Goal: Transaction & Acquisition: Purchase product/service

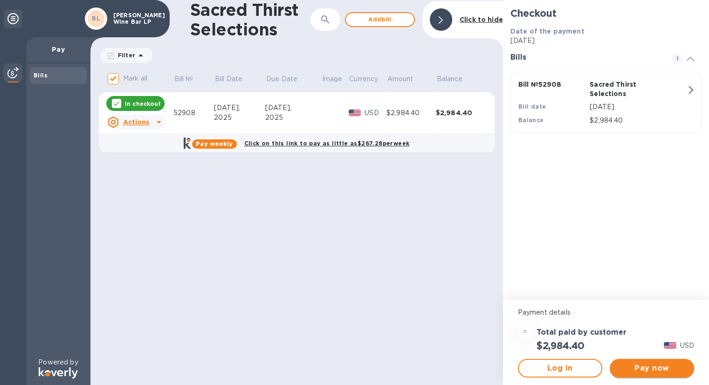
click at [630, 366] on span "Pay now" at bounding box center [651, 367] width 69 height 11
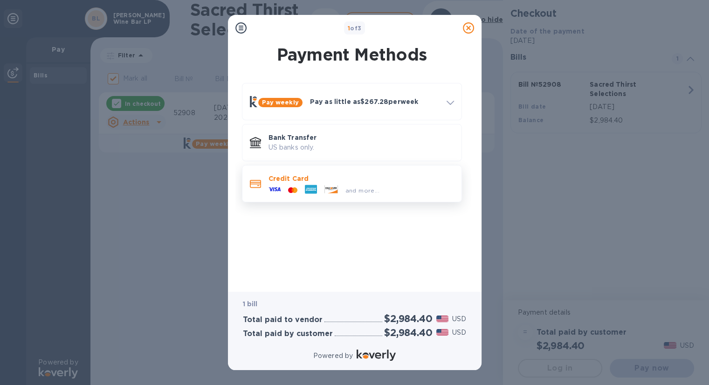
click at [376, 181] on p "Credit Card" at bounding box center [360, 178] width 185 height 9
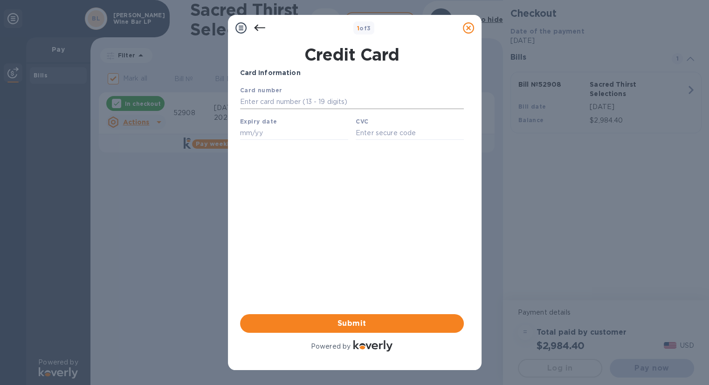
click at [299, 99] on input "text" at bounding box center [351, 102] width 224 height 14
type input "[CREDIT_CARD_NUMBER]"
type input "01/30"
type input "4749"
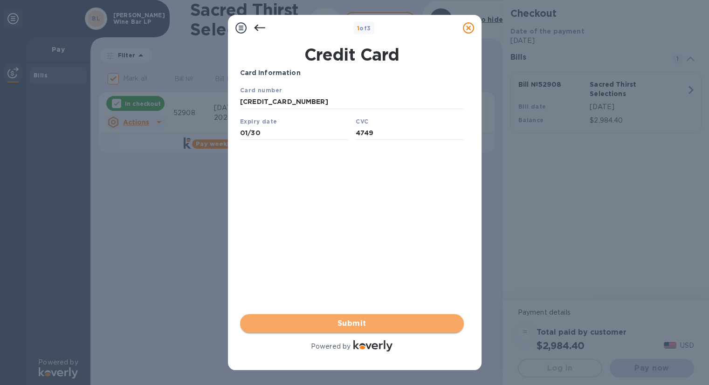
click at [382, 324] on span "Submit" at bounding box center [351, 323] width 209 height 11
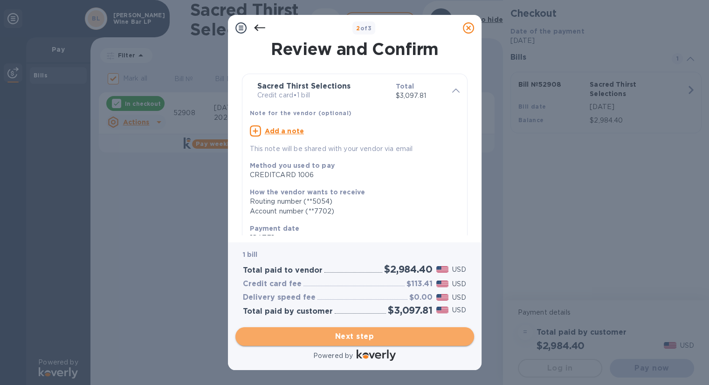
click at [376, 332] on span "Next step" at bounding box center [355, 336] width 224 height 11
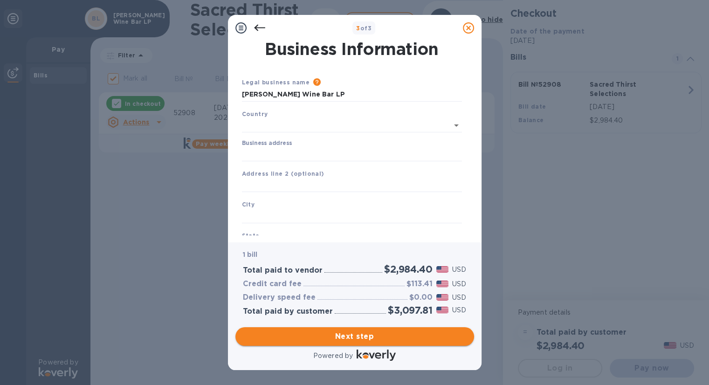
type input "[GEOGRAPHIC_DATA]"
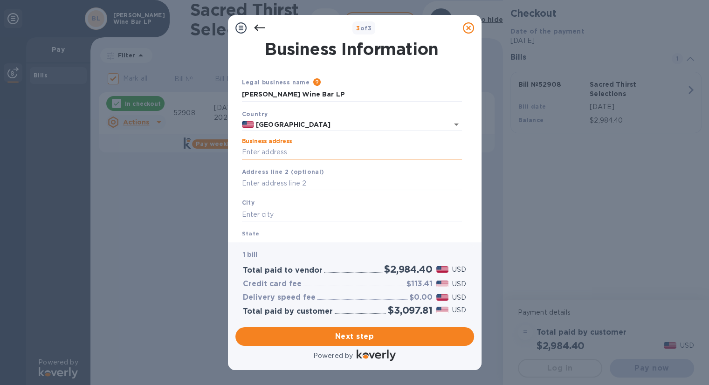
click at [340, 150] on input "Business address" at bounding box center [352, 152] width 220 height 14
type input "[STREET_ADDRESS]"
click at [300, 208] on input "text" at bounding box center [352, 214] width 220 height 14
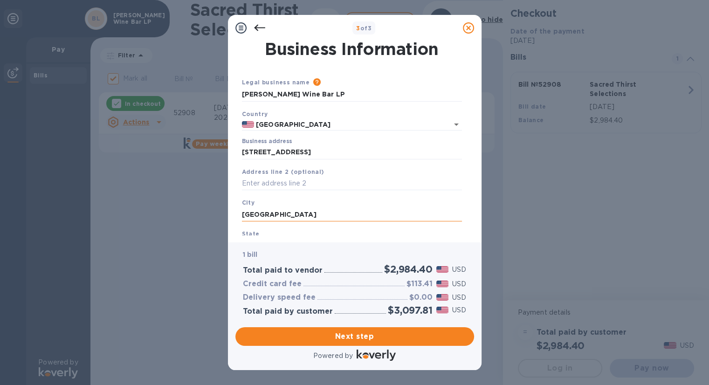
scroll to position [72, 0]
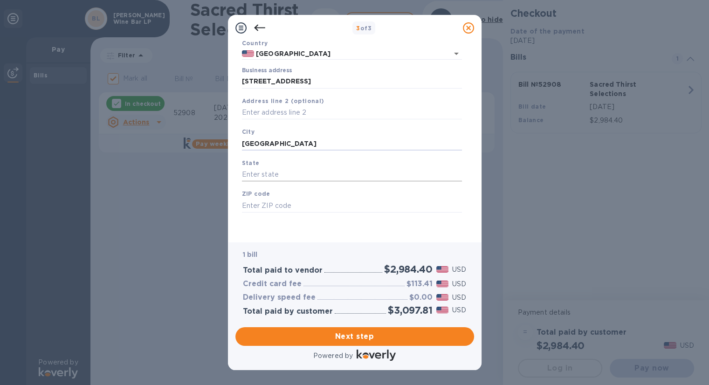
type input "[GEOGRAPHIC_DATA]"
click at [280, 178] on input "text" at bounding box center [352, 175] width 220 height 14
type input "A"
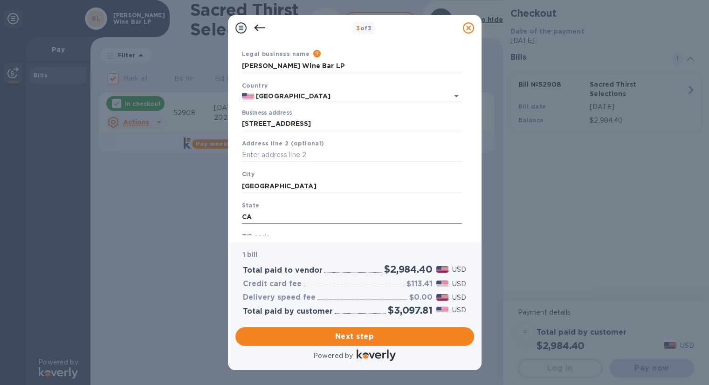
scroll to position [0, 0]
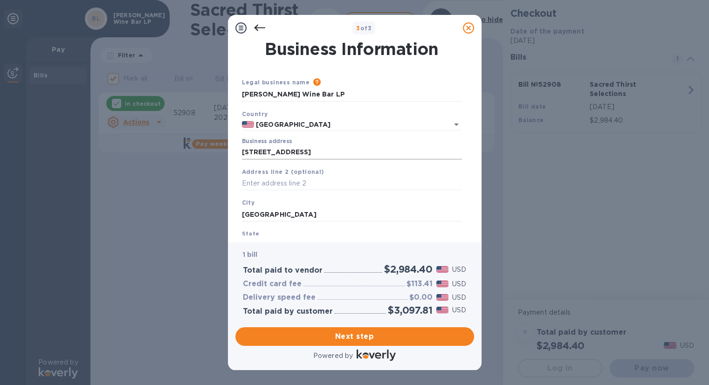
type input "CA"
click at [287, 154] on input "[STREET_ADDRESS]" at bounding box center [352, 152] width 220 height 14
type input "1798 Raccoon Way"
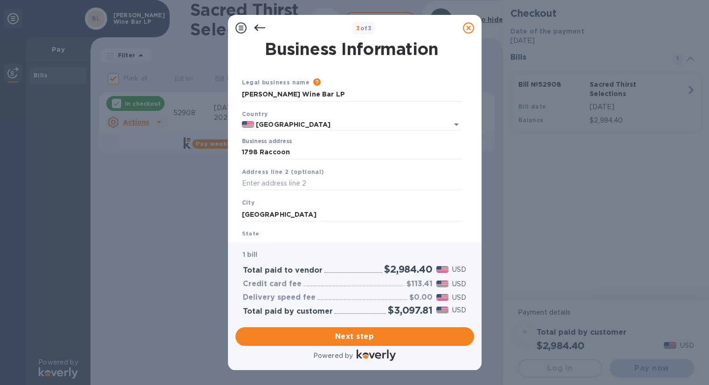
type input "[PERSON_NAME]"
type input "IN"
type input "46064"
click at [290, 151] on input "1798 Raccoon Way" at bounding box center [352, 152] width 220 height 14
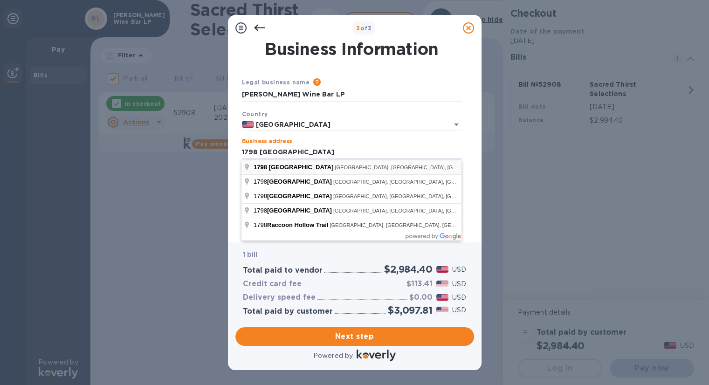
type input "1798 [GEOGRAPHIC_DATA]"
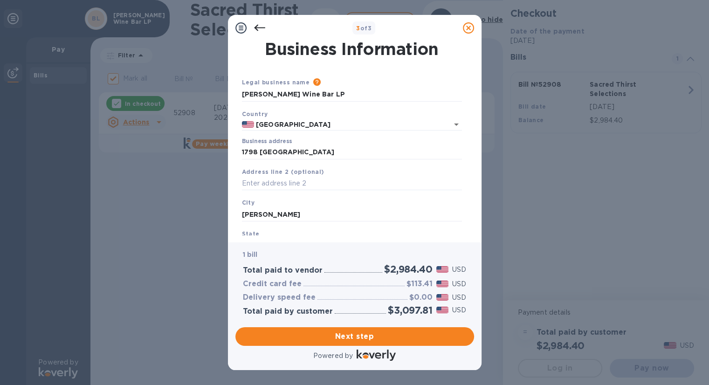
type input "Auburn"
type input "CA"
type input "95603"
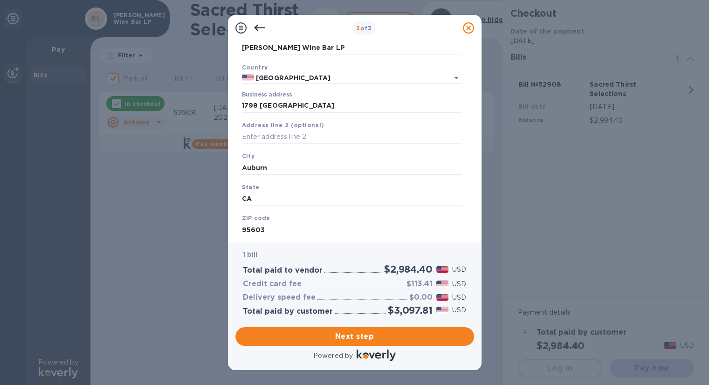
scroll to position [72, 0]
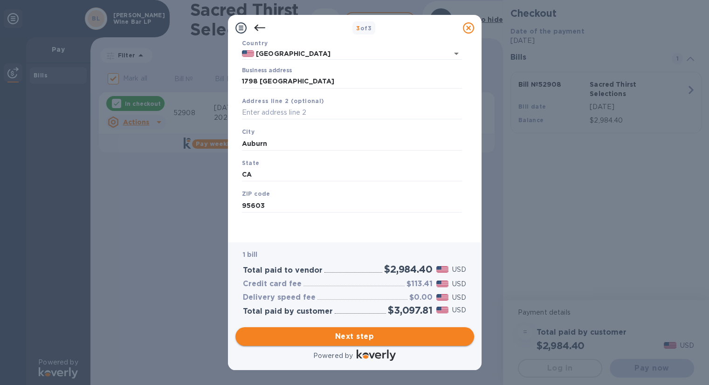
click at [373, 338] on span "Next step" at bounding box center [355, 336] width 224 height 11
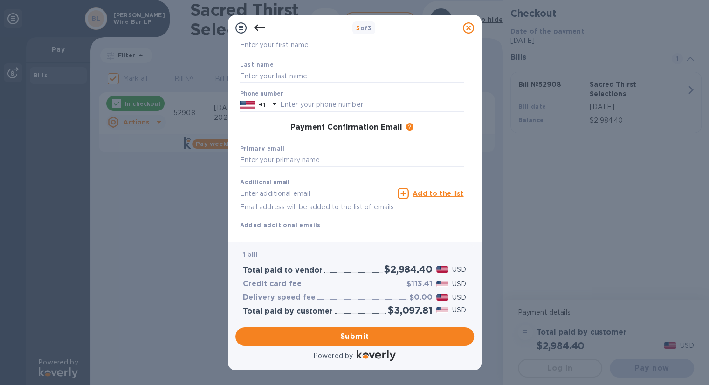
click at [250, 45] on input "text" at bounding box center [352, 45] width 224 height 14
type input "[PERSON_NAME]"
click at [418, 105] on input "text" at bounding box center [372, 105] width 184 height 14
type input "5303689054"
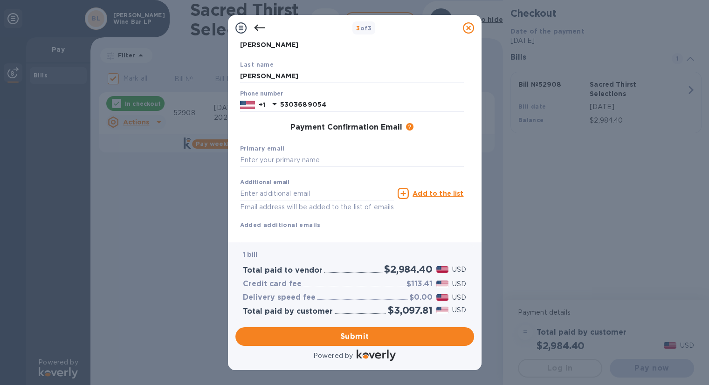
click at [307, 41] on input "[PERSON_NAME]" at bounding box center [352, 45] width 224 height 14
click at [307, 41] on div "Payment Contact Information First name [PERSON_NAME] Last name [PERSON_NAME] Ph…" at bounding box center [351, 98] width 227 height 263
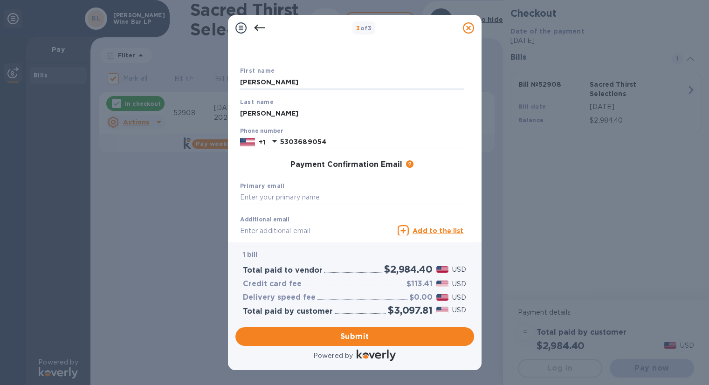
type input "[PERSON_NAME]"
click at [273, 115] on input "[PERSON_NAME]" at bounding box center [352, 113] width 224 height 14
type input "N"
type input "[PERSON_NAME]"
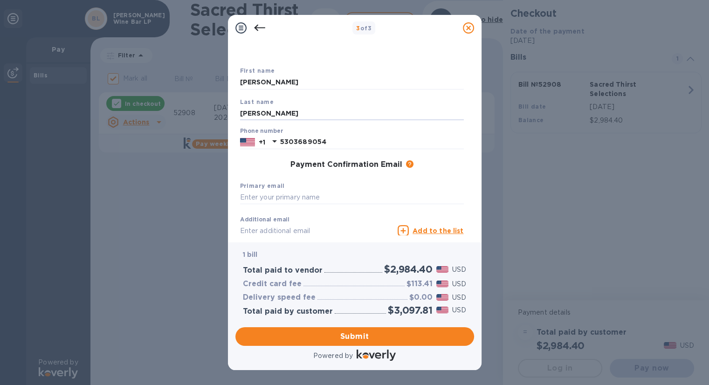
click at [257, 163] on div "Payment Confirmation Email The added email addresses will be used to send the p…" at bounding box center [352, 164] width 224 height 9
click at [264, 201] on input "text" at bounding box center [352, 198] width 224 height 14
type input "[PERSON_NAME][EMAIL_ADDRESS][PERSON_NAME][DOMAIN_NAME]"
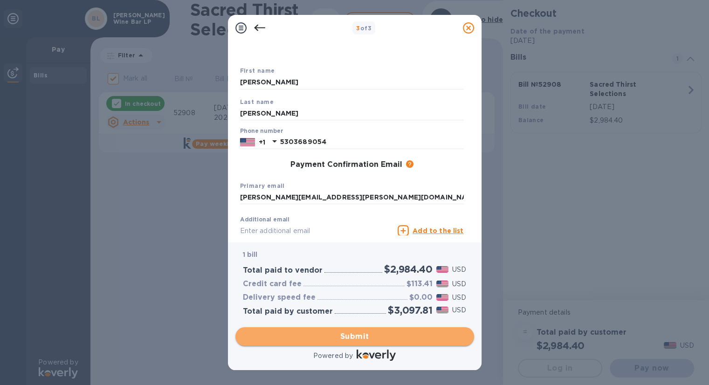
click at [428, 338] on span "Submit" at bounding box center [355, 336] width 224 height 11
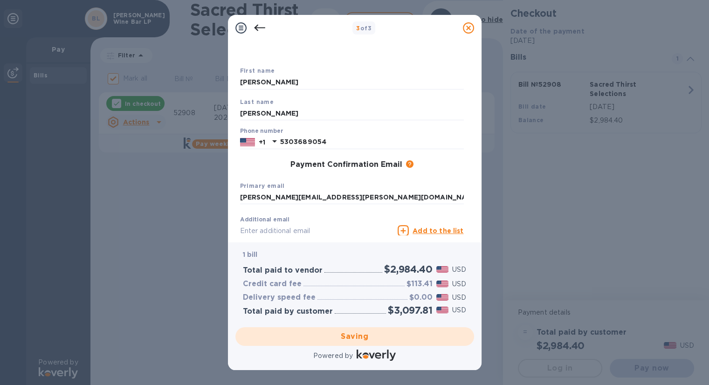
checkbox input "false"
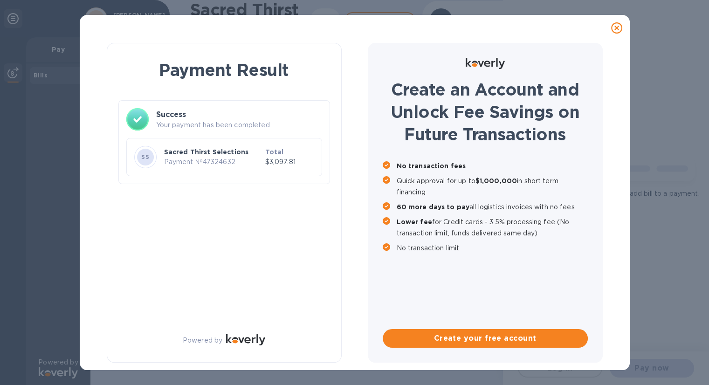
scroll to position [0, 0]
